Goal: Book appointment/travel/reservation

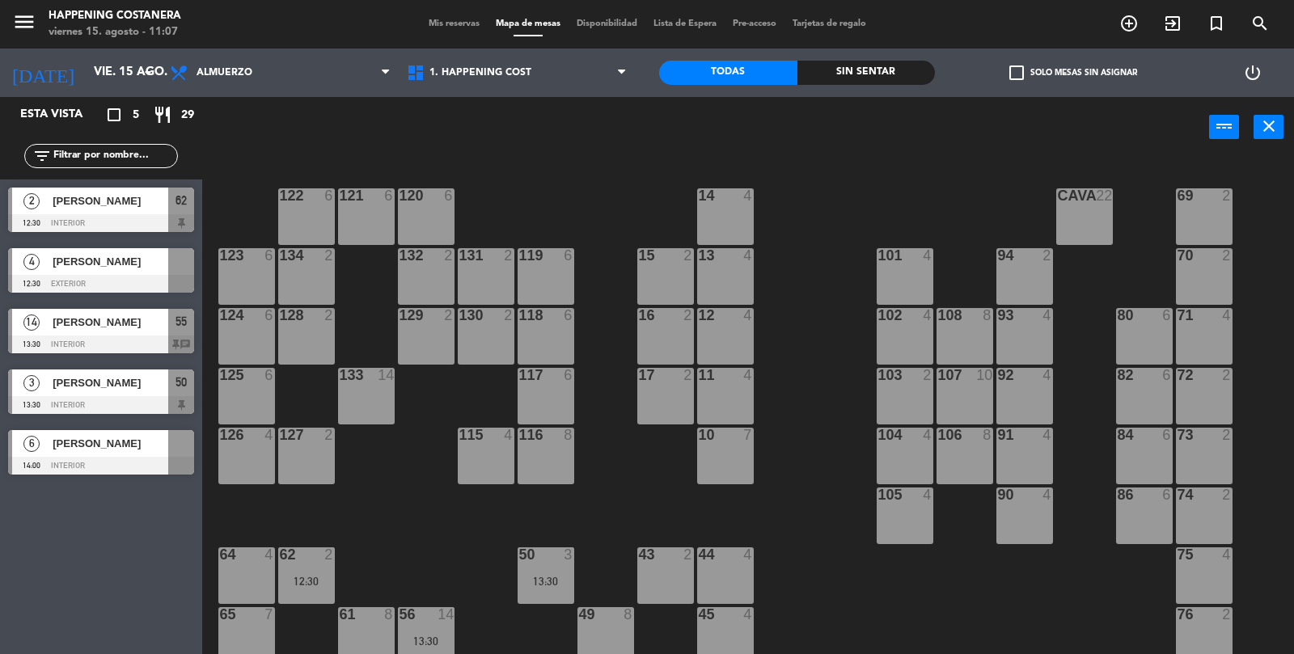
click at [1132, 36] on span "add_circle_outline" at bounding box center [1129, 24] width 44 height 28
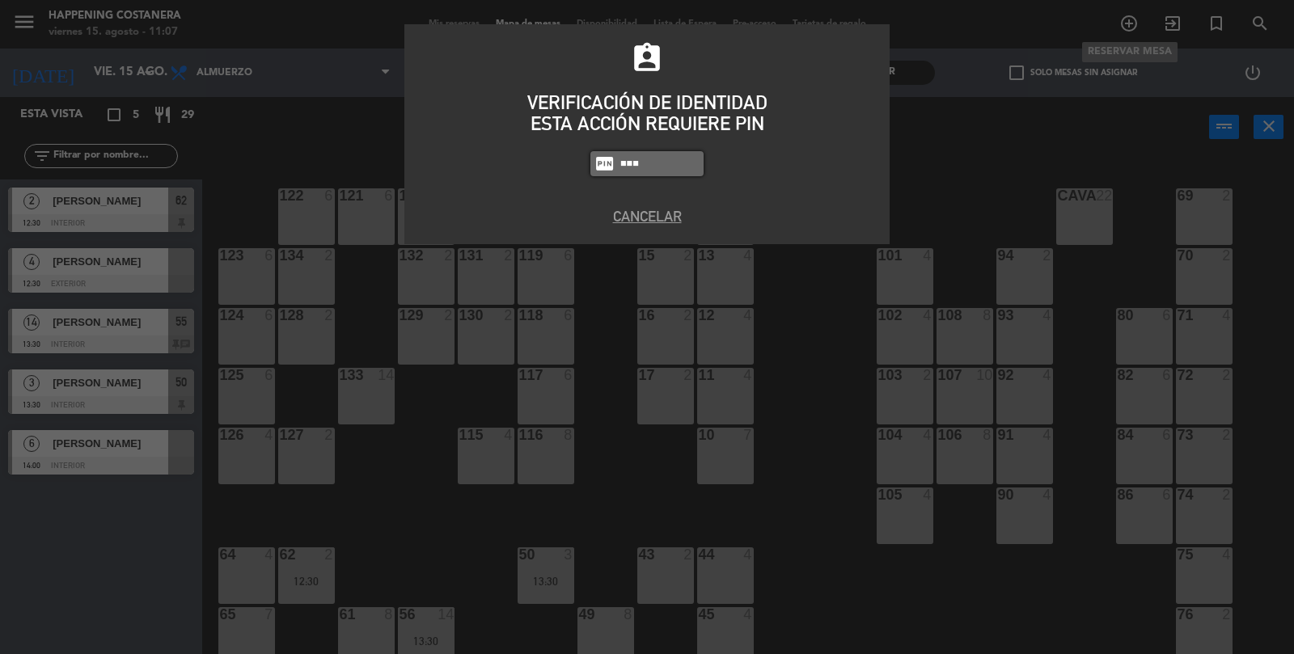
type input "3624"
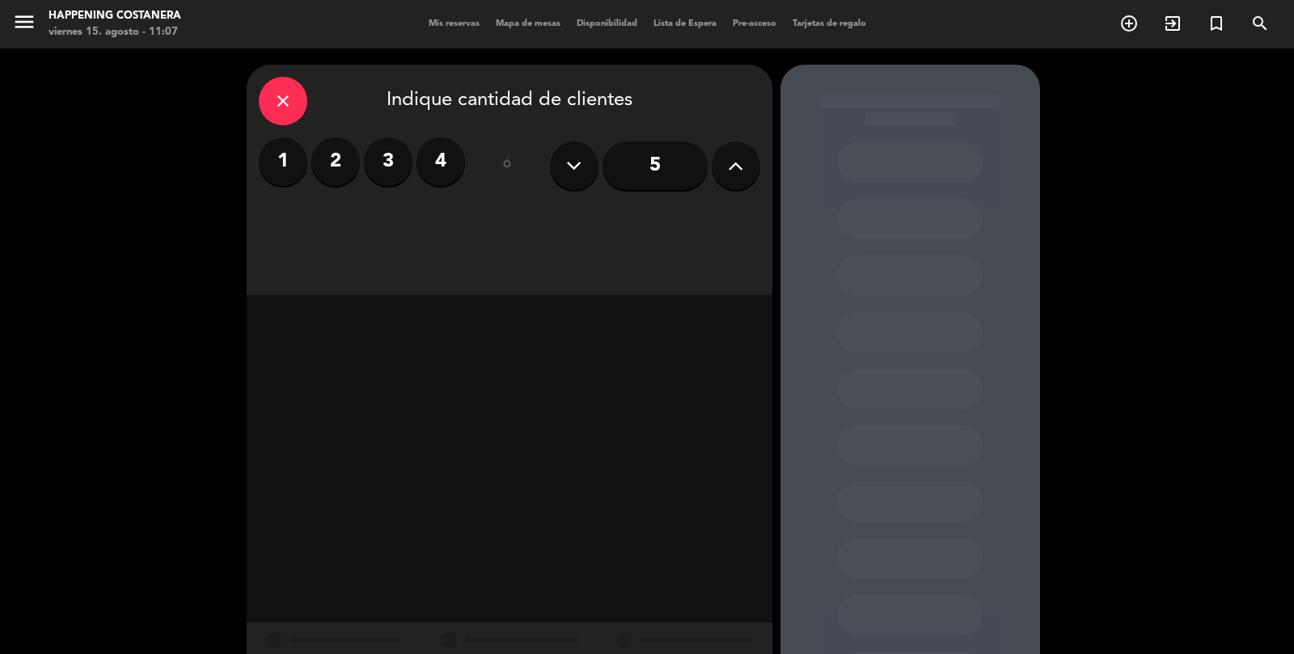
click at [437, 162] on label "4" at bounding box center [441, 162] width 49 height 49
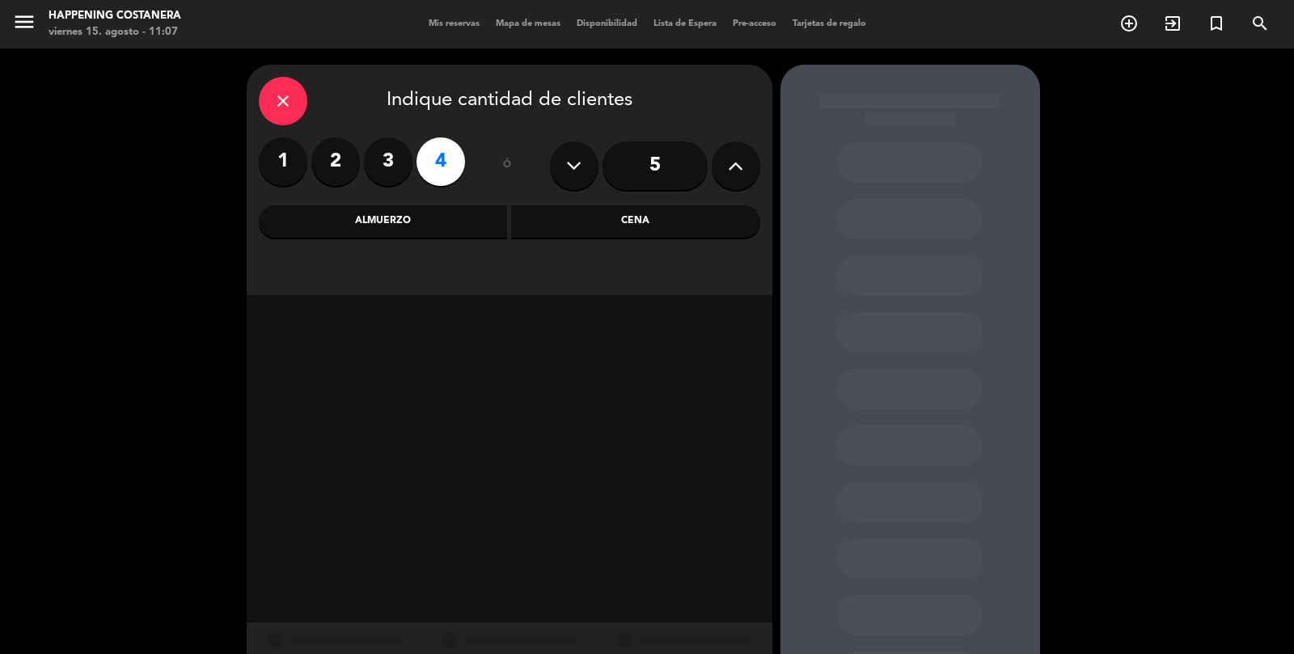
click at [673, 237] on div "Cena" at bounding box center [635, 221] width 249 height 32
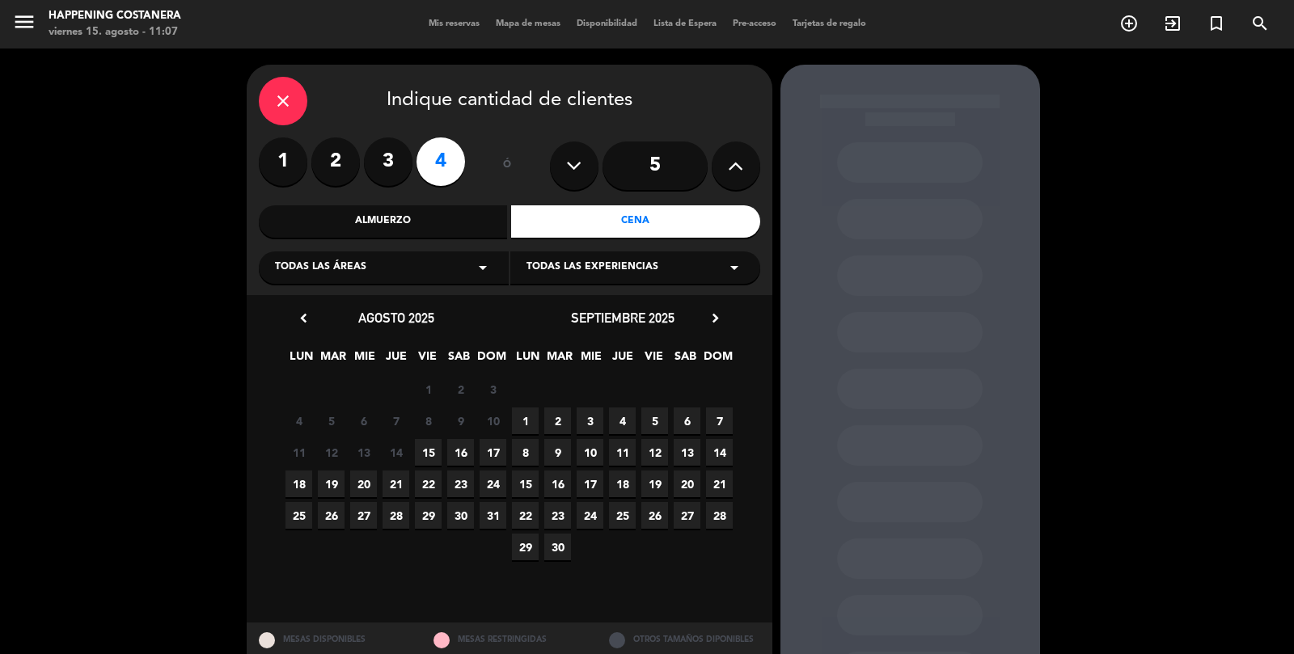
click at [435, 449] on span "15" at bounding box center [428, 452] width 27 height 27
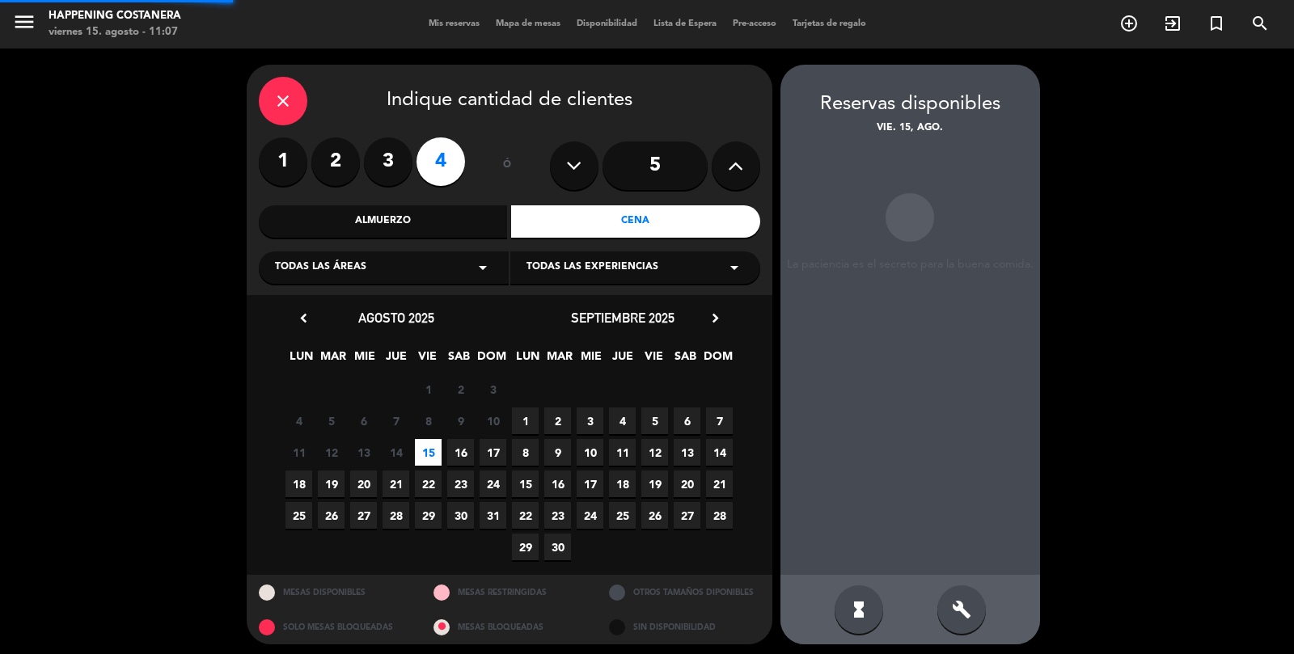
scroll to position [65, 0]
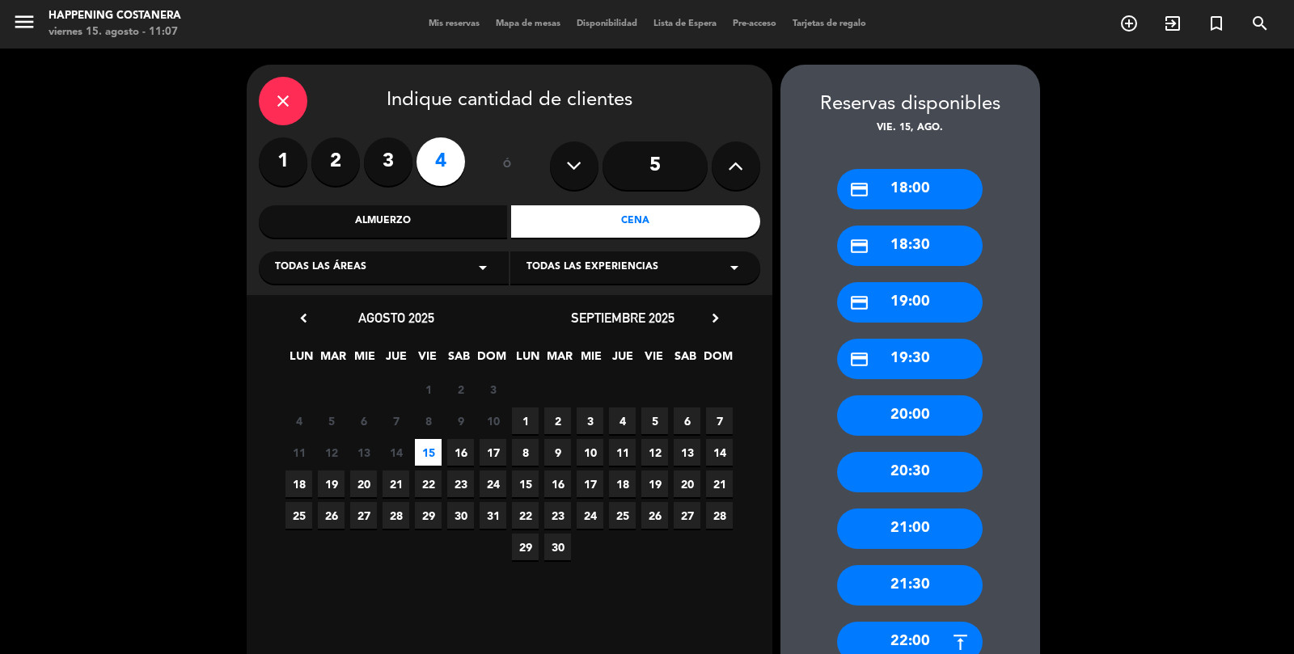
click at [945, 452] on div "20:30" at bounding box center [910, 472] width 146 height 40
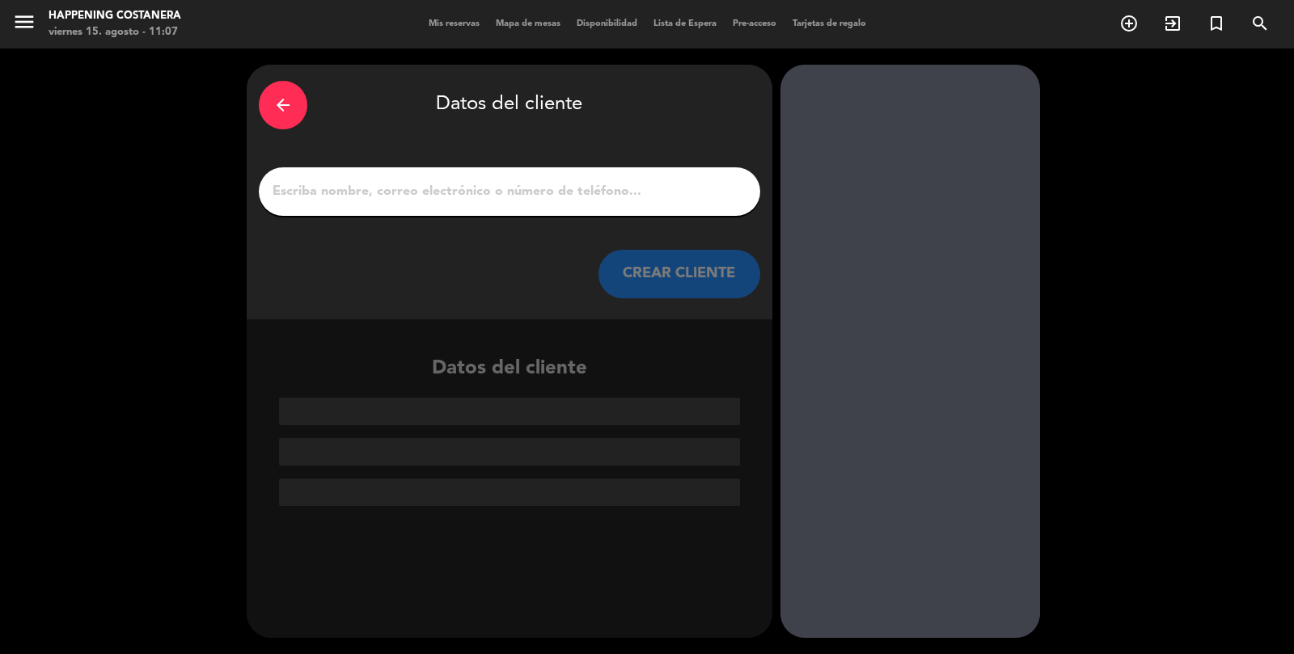
click at [637, 180] on input "1" at bounding box center [509, 191] width 477 height 23
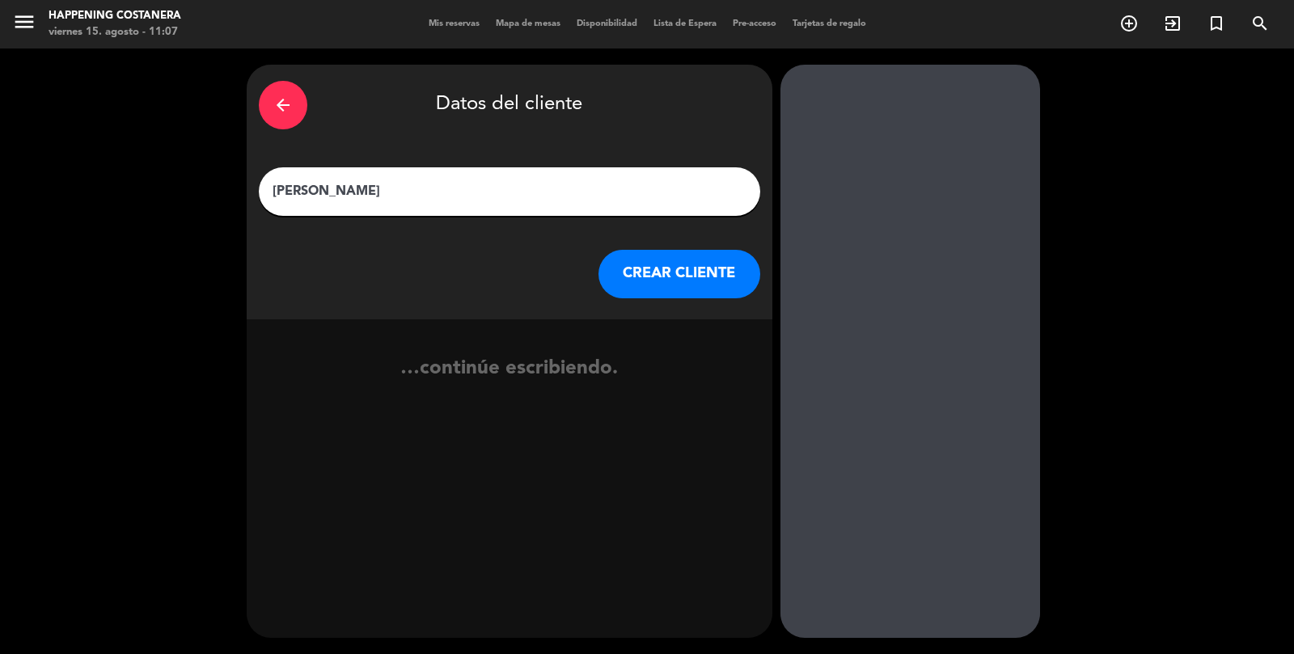
type input "[PERSON_NAME]"
click at [645, 250] on button "CREAR CLIENTE" at bounding box center [680, 274] width 162 height 49
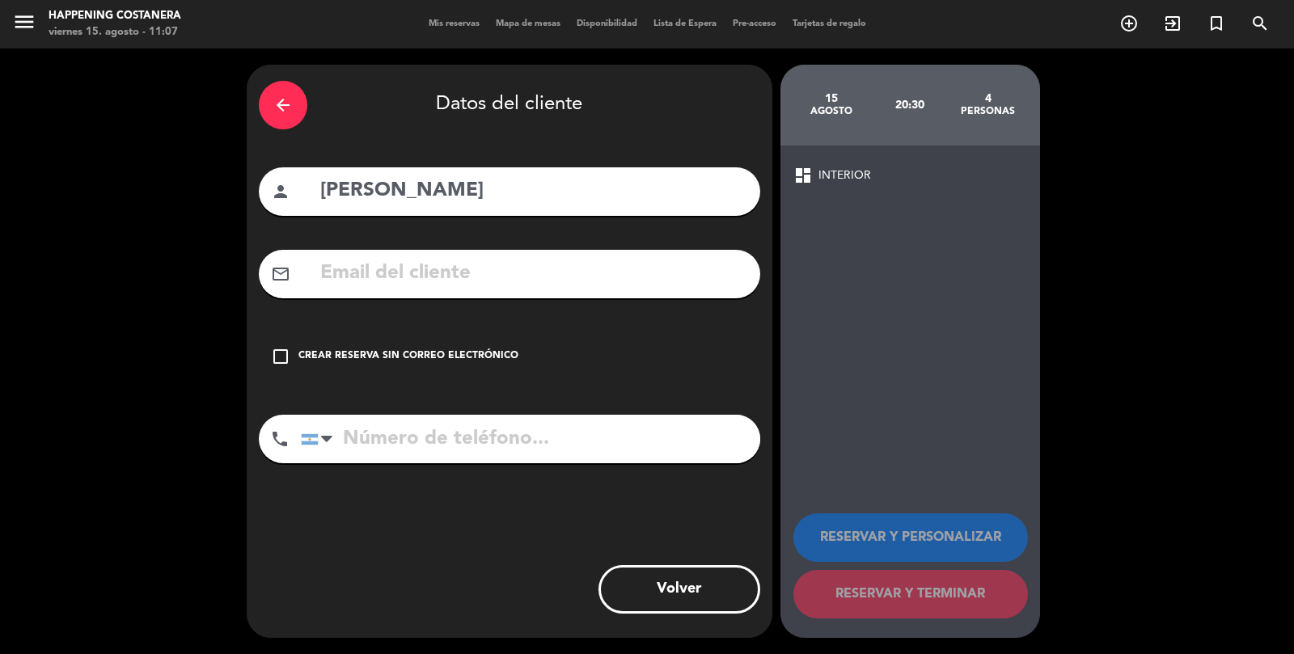
click at [458, 415] on div "phone [GEOGRAPHIC_DATA] +1 [GEOGRAPHIC_DATA] +44 [GEOGRAPHIC_DATA] ([GEOGRAPHIC…" at bounding box center [510, 445] width 502 height 60
click at [519, 415] on input "tel" at bounding box center [530, 439] width 459 height 49
type input "1134867111"
click at [451, 349] on div "Crear reserva sin correo electrónico" at bounding box center [408, 357] width 220 height 16
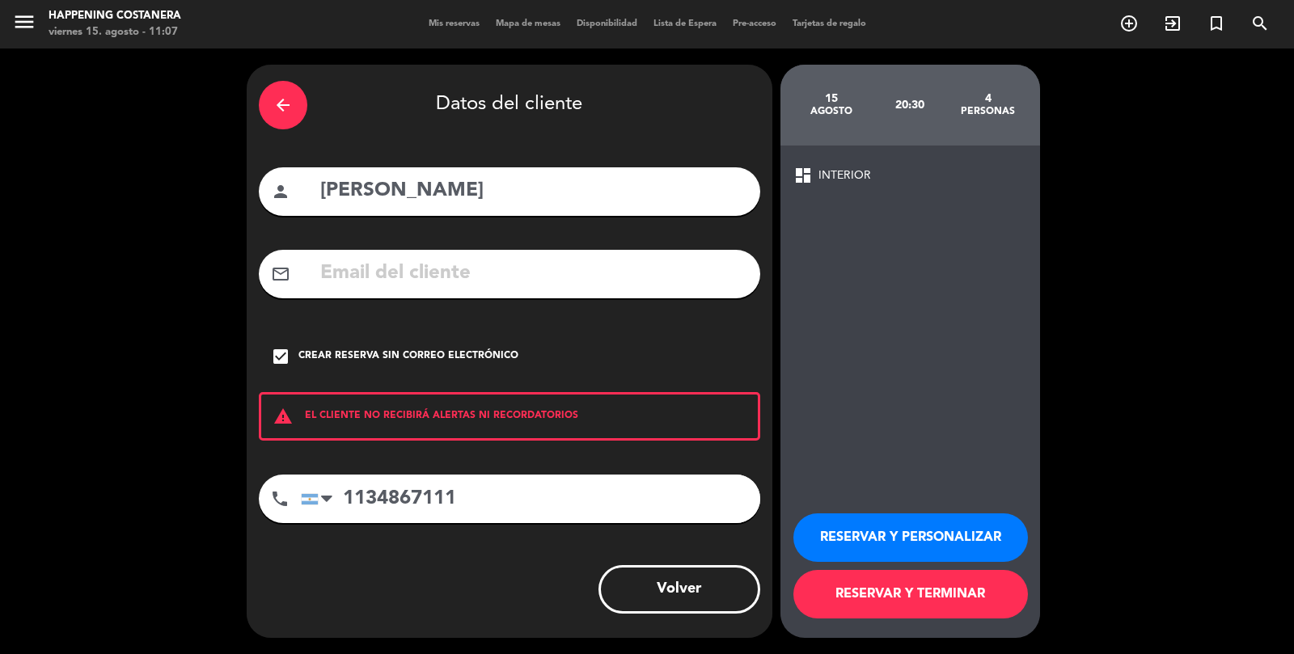
click at [946, 602] on button "RESERVAR Y TERMINAR" at bounding box center [911, 594] width 235 height 49
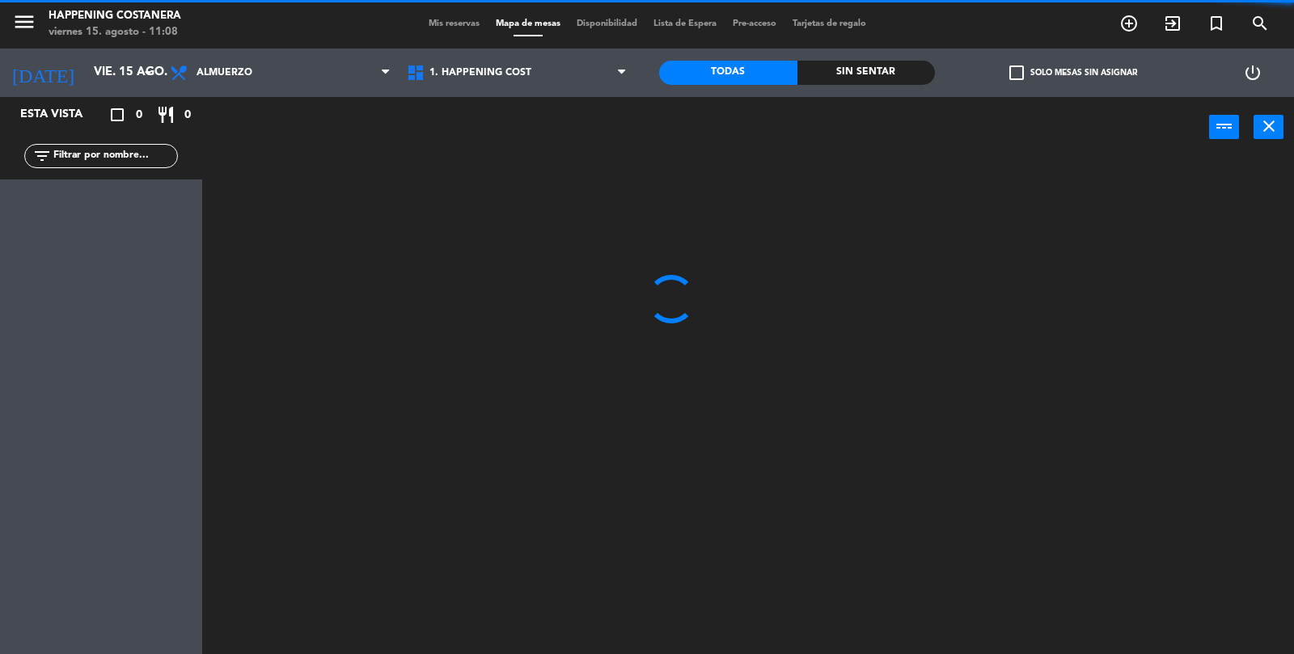
click at [125, 160] on input "text" at bounding box center [114, 156] width 125 height 18
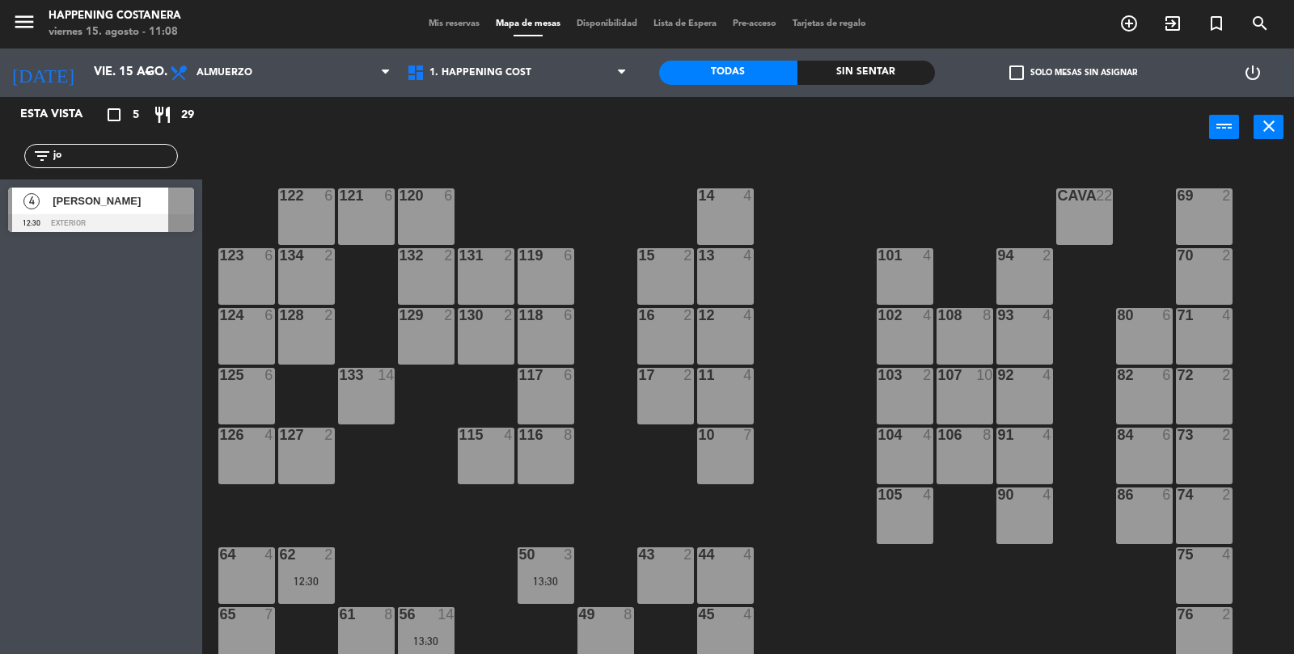
type input "j"
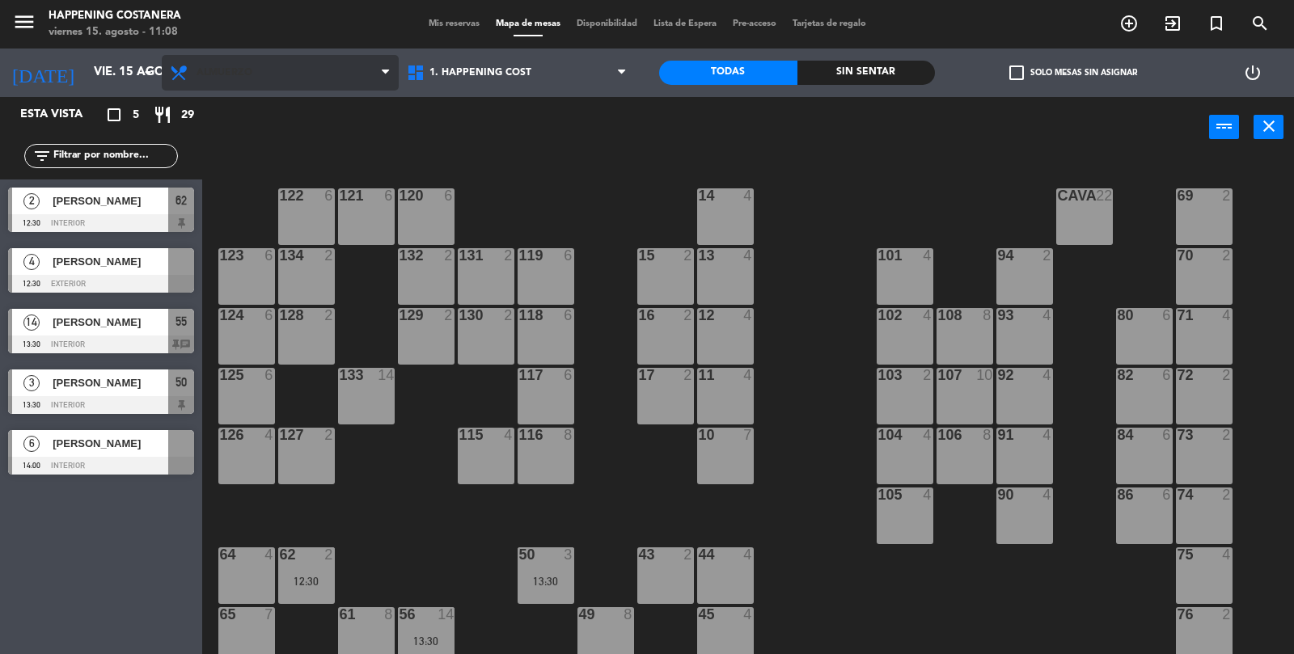
click at [197, 86] on span "Almuerzo" at bounding box center [280, 73] width 237 height 36
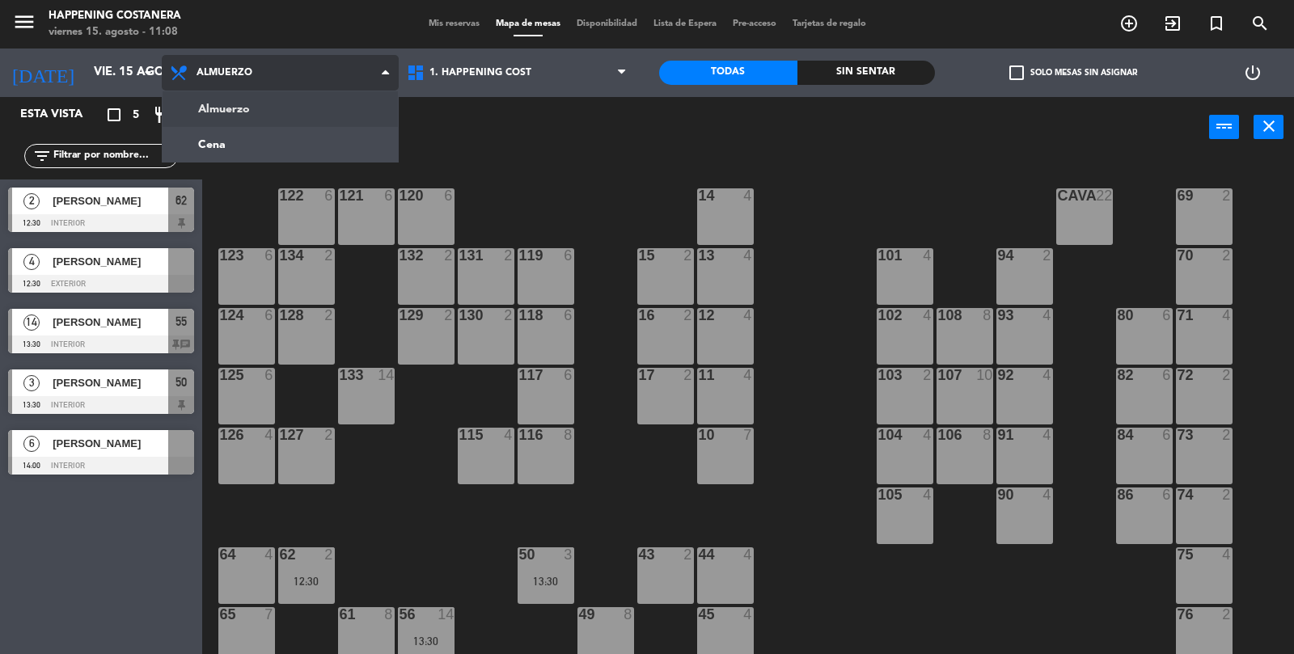
click at [214, 148] on ng-component "menu Happening Costanera viernes 15. agosto - 11:08 Mis reservas Mapa de mesas …" at bounding box center [647, 328] width 1294 height 656
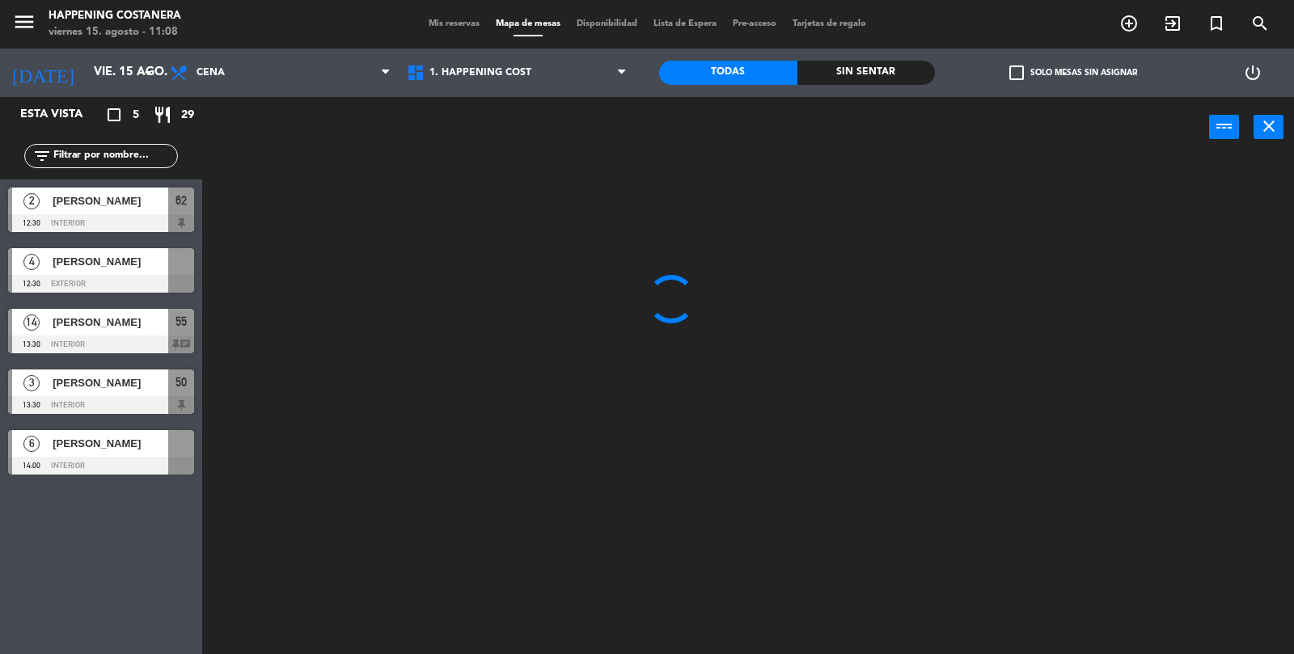
click at [112, 163] on input "text" at bounding box center [114, 156] width 125 height 18
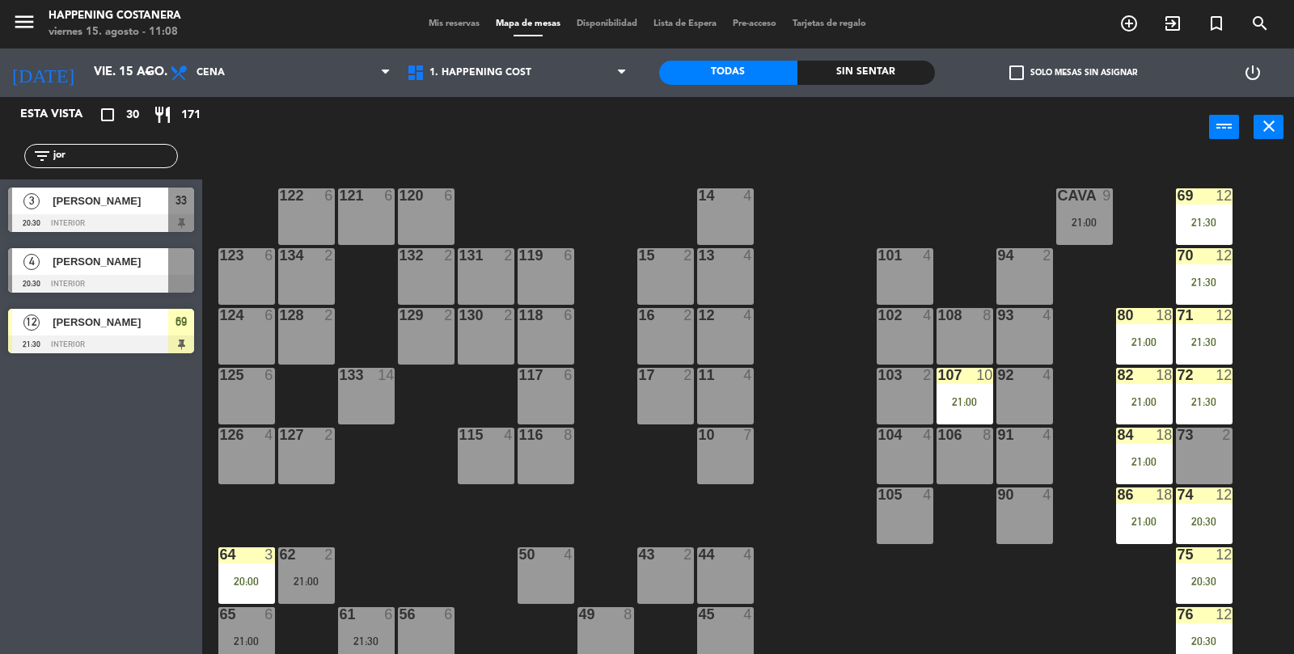
type input "jor"
click at [74, 269] on span "[PERSON_NAME]" at bounding box center [111, 261] width 116 height 17
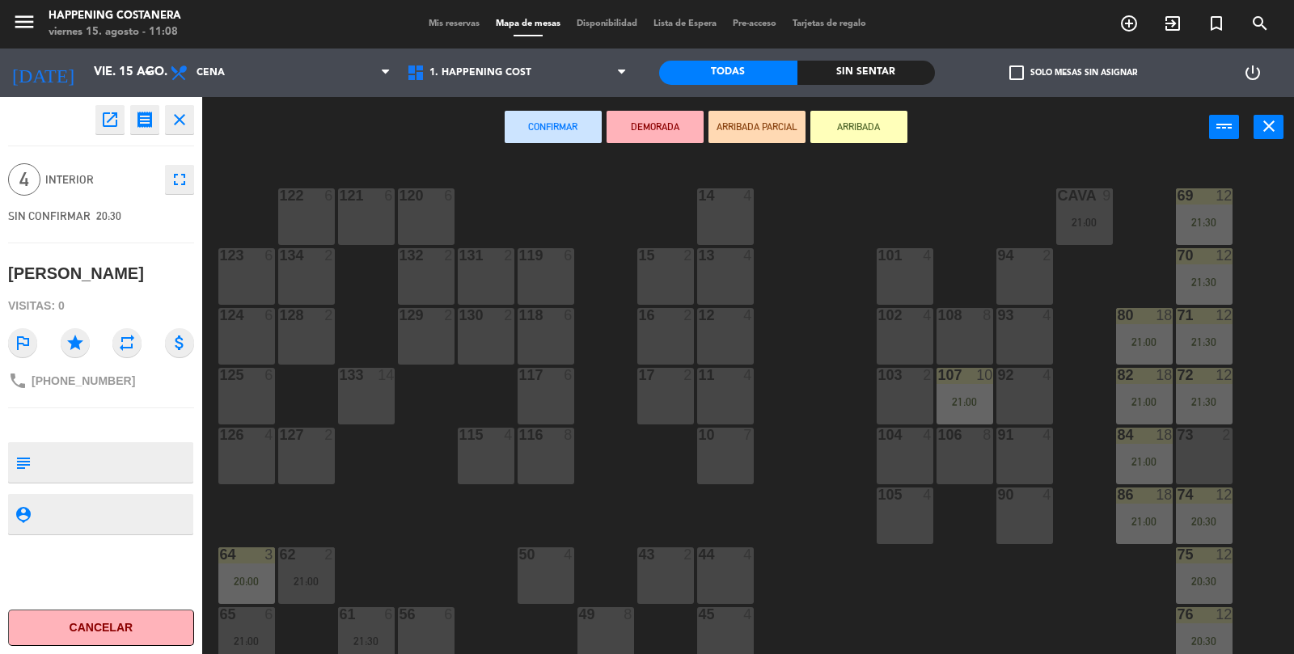
click at [71, 453] on textarea at bounding box center [114, 463] width 154 height 34
type textarea "pidio abajo. no se le garantizo nada"
click at [166, 277] on div "[PERSON_NAME]" at bounding box center [101, 274] width 186 height 38
click at [177, 125] on icon "close" at bounding box center [179, 119] width 19 height 19
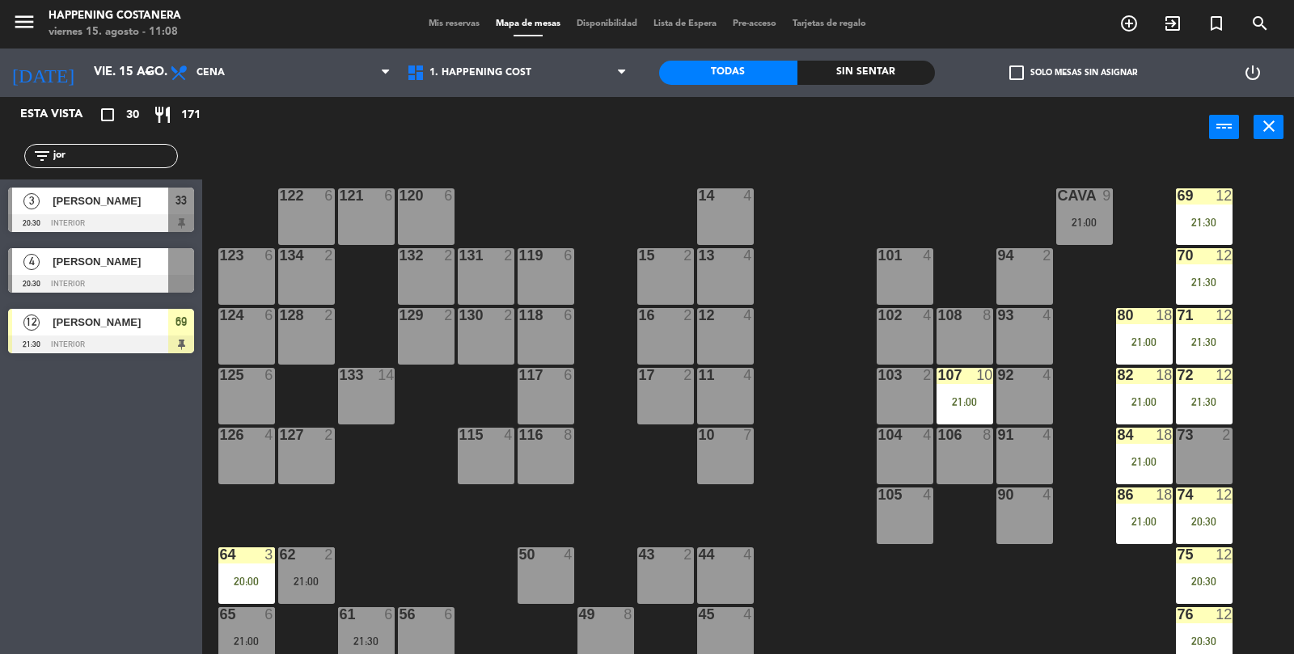
click at [125, 126] on div "Esta vista crop_square 30 restaurant 171" at bounding box center [101, 115] width 202 height 36
click at [105, 162] on input "jor" at bounding box center [114, 156] width 125 height 18
type input "j"
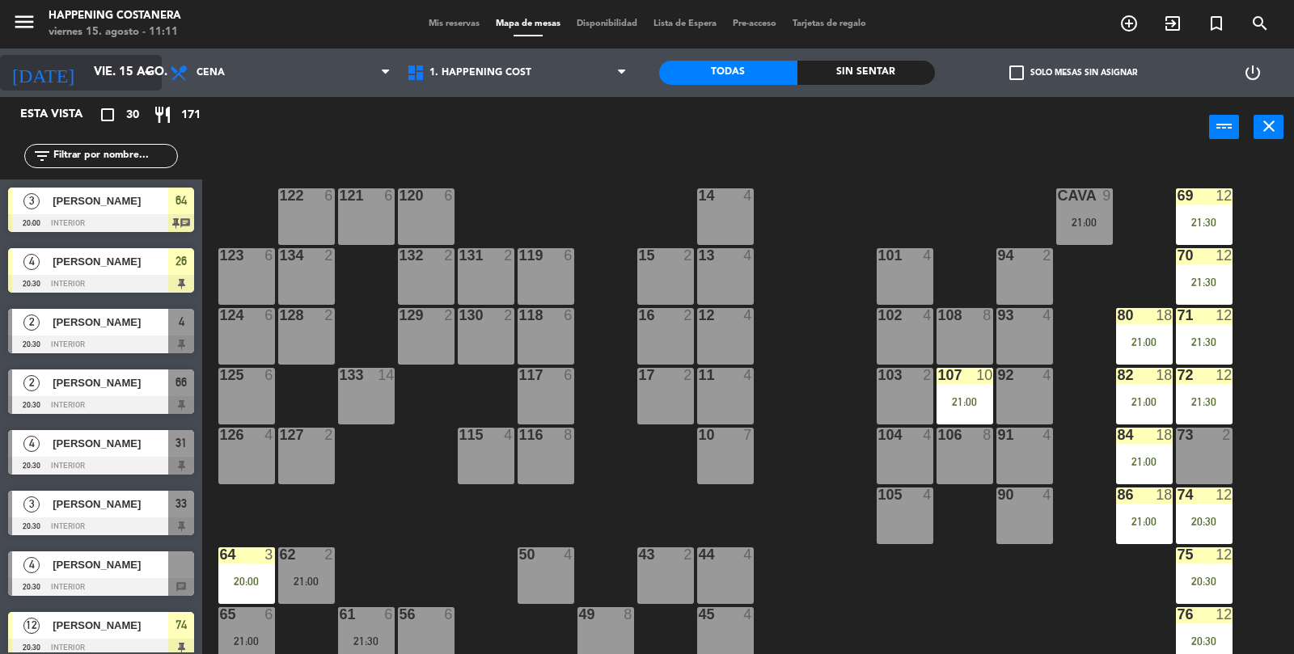
click at [108, 78] on input "vie. 15 ago." at bounding box center [164, 72] width 156 height 31
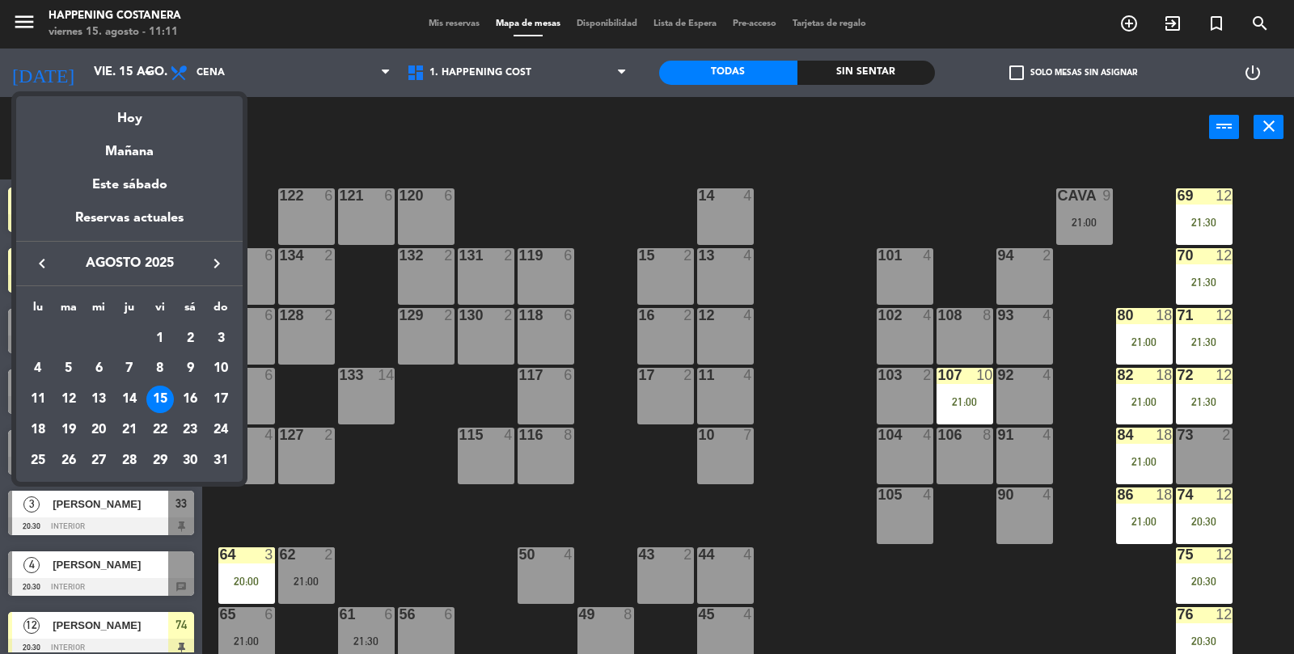
click at [222, 67] on div at bounding box center [647, 327] width 1294 height 654
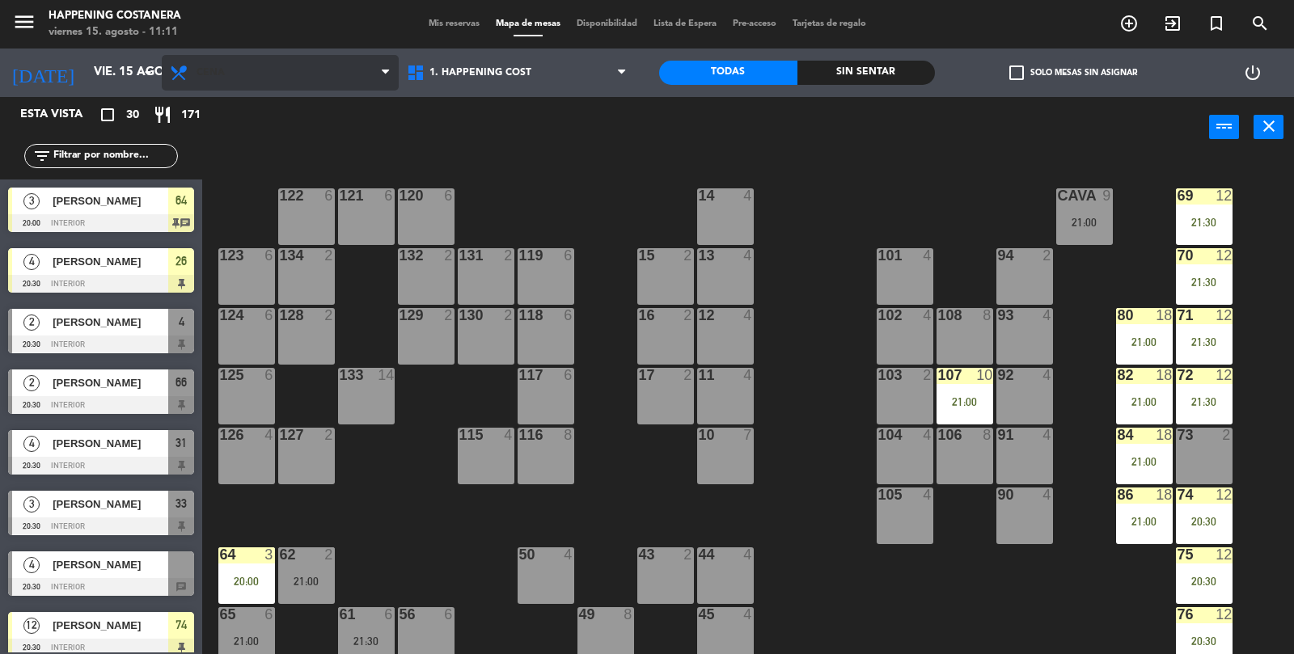
click at [212, 81] on span "Cena" at bounding box center [280, 73] width 237 height 36
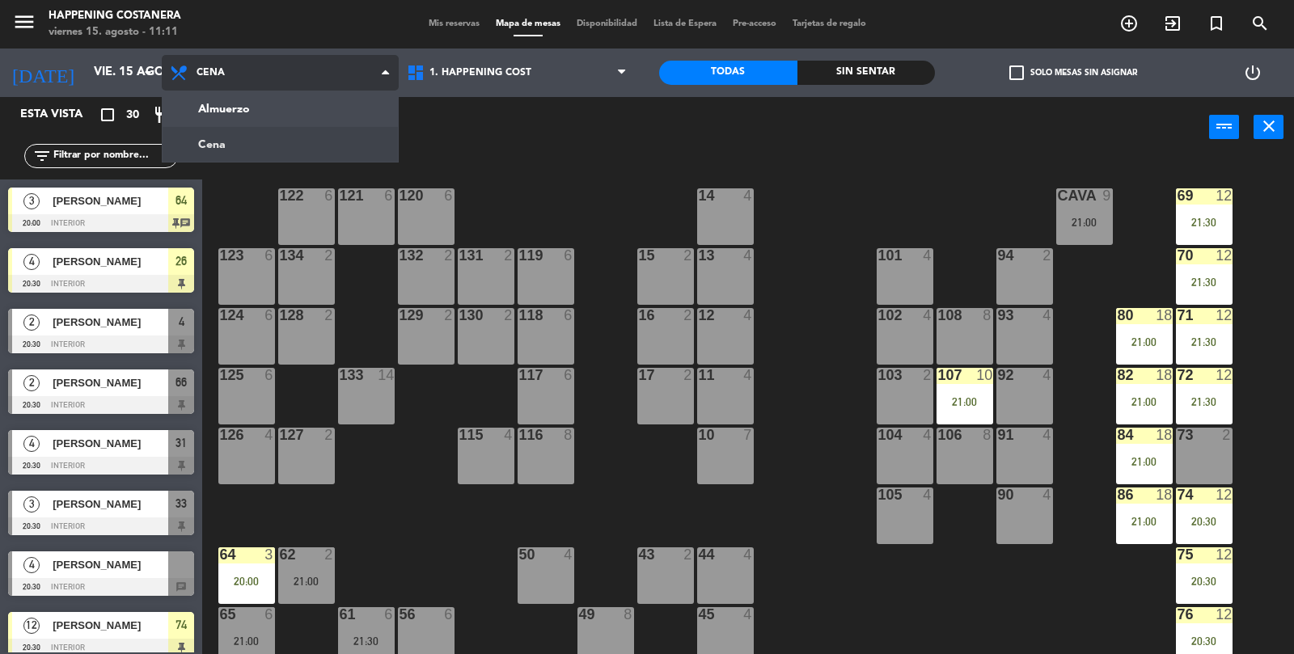
click at [205, 113] on ng-component "menu Happening Costanera viernes 15. agosto - 11:11 Mis reservas Mapa de mesas …" at bounding box center [647, 328] width 1294 height 656
